Goal: Information Seeking & Learning: Learn about a topic

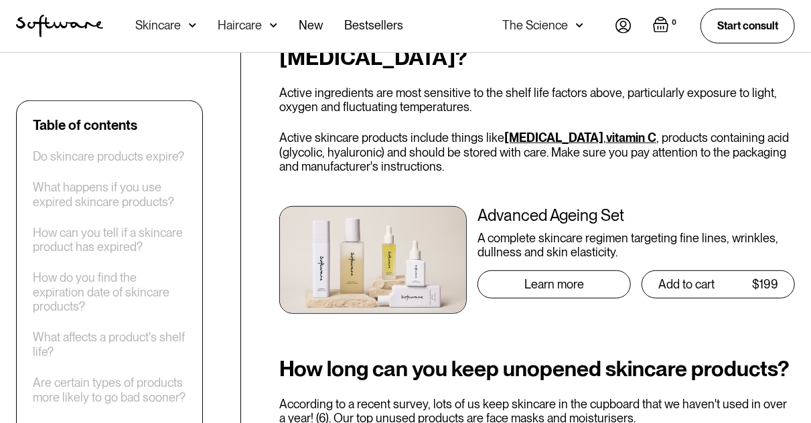
scroll to position [2947, 0]
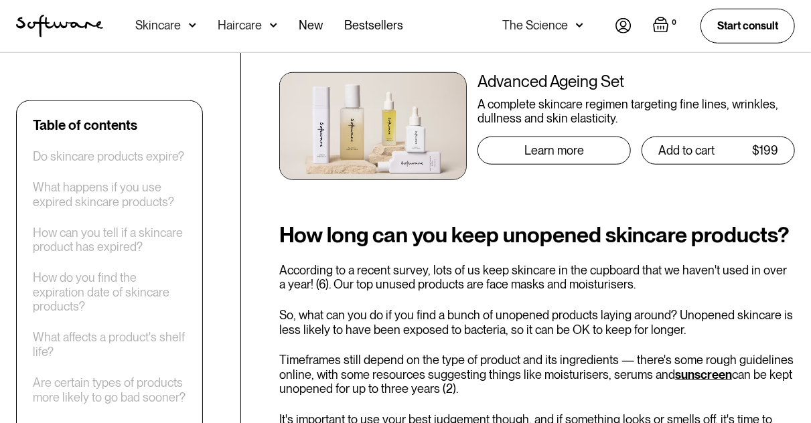
click at [464, 263] on p "According to a recent survey, lots of us keep skincare in the cupboard that we …" at bounding box center [537, 277] width 516 height 29
click at [386, 235] on div "How long can you keep unopened skincare products? According to a recent survey,…" at bounding box center [537, 332] width 516 height 218
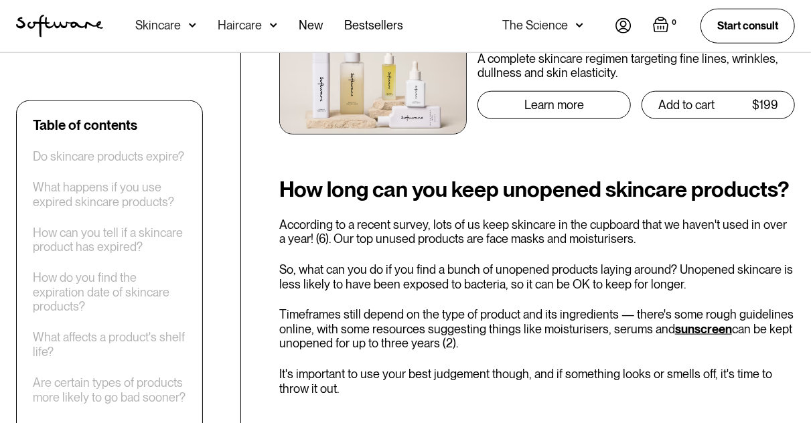
scroll to position [3014, 0]
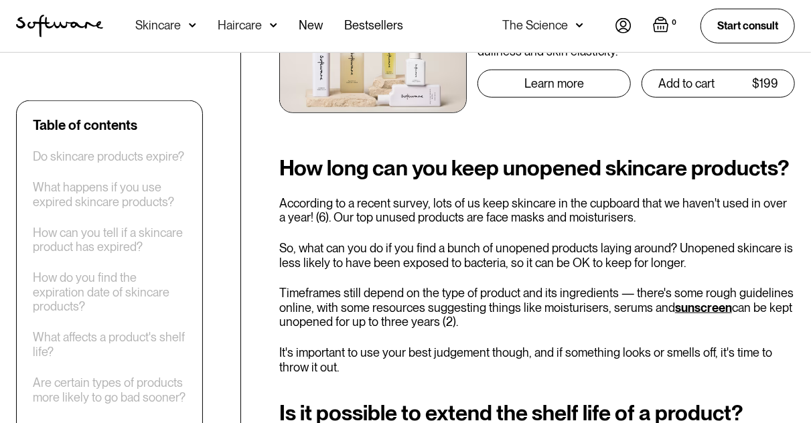
click at [340, 241] on p "So, what can you do if you find a bunch of unopened products laying around? Uno…" at bounding box center [537, 255] width 516 height 29
click at [512, 241] on p "So, what can you do if you find a bunch of unopened products laying around? Uno…" at bounding box center [537, 255] width 516 height 29
click at [409, 286] on p "Timeframes still depend on the type of product and its ingredients — there's so…" at bounding box center [537, 308] width 516 height 44
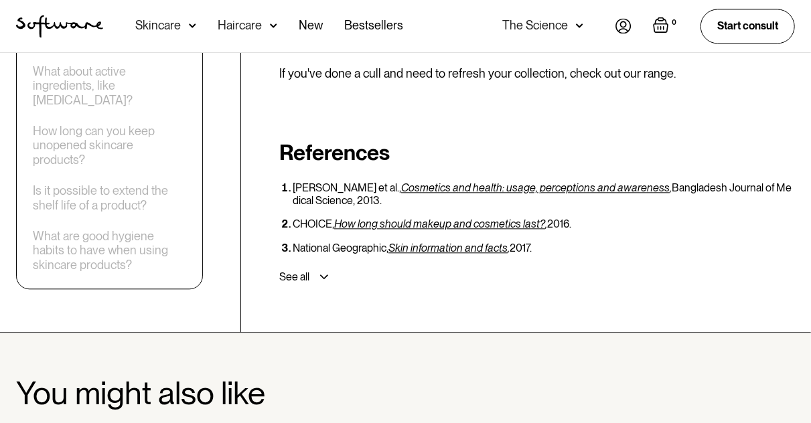
scroll to position [3818, 0]
